Goal: Complete application form

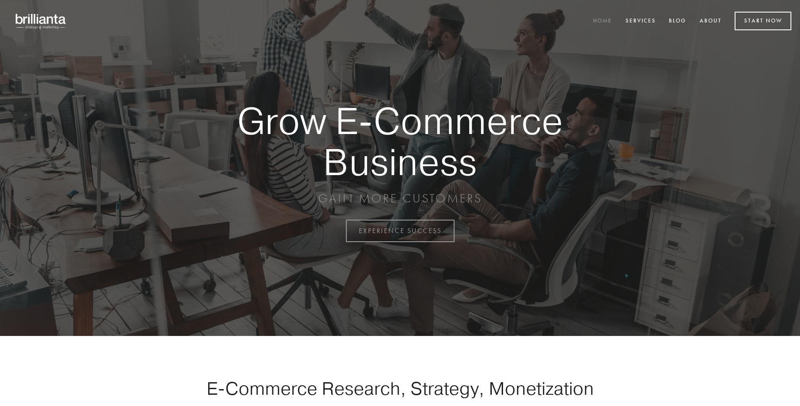
scroll to position [2268, 0]
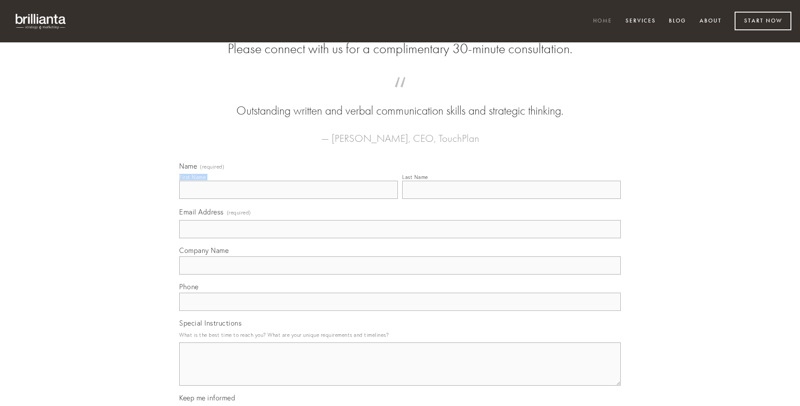
type input "[PERSON_NAME]"
click at [511, 199] on input "Last Name" at bounding box center [511, 190] width 219 height 18
type input "[PERSON_NAME]"
click at [400, 238] on input "Email Address (required)" at bounding box center [399, 229] width 441 height 18
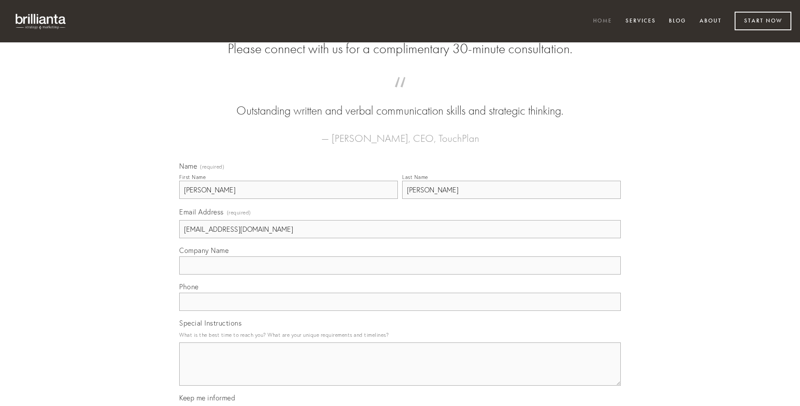
type input "[EMAIL_ADDRESS][DOMAIN_NAME]"
click at [400, 275] on input "Company Name" at bounding box center [399, 266] width 441 height 18
type input "[GEOGRAPHIC_DATA]"
click at [400, 311] on input "text" at bounding box center [399, 302] width 441 height 18
click at [400, 372] on textarea "Special Instructions" at bounding box center [399, 364] width 441 height 43
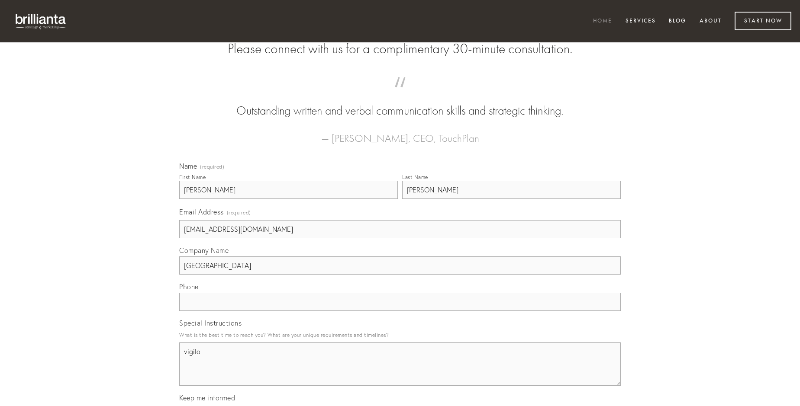
type textarea "vigilo"
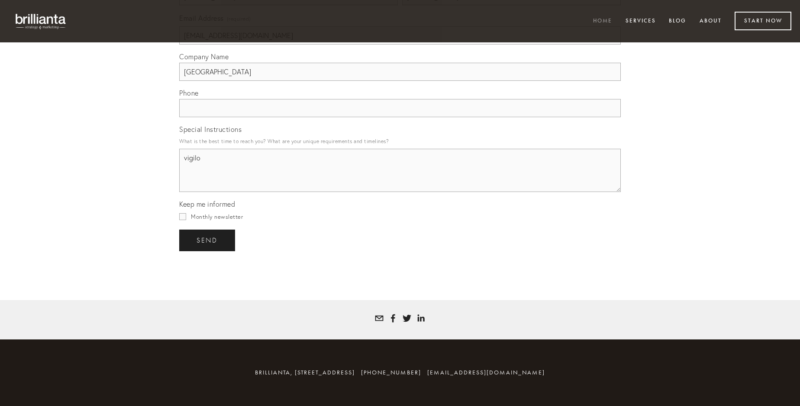
click at [208, 240] on span "send" at bounding box center [206, 241] width 21 height 8
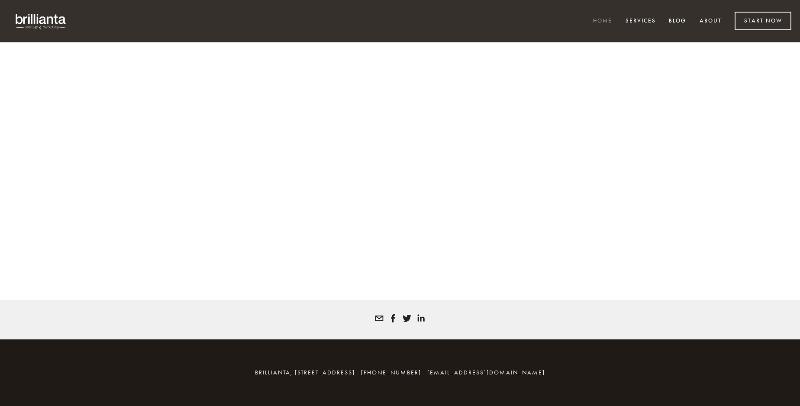
scroll to position [2256, 0]
